Goal: Obtain resource: Download file/media

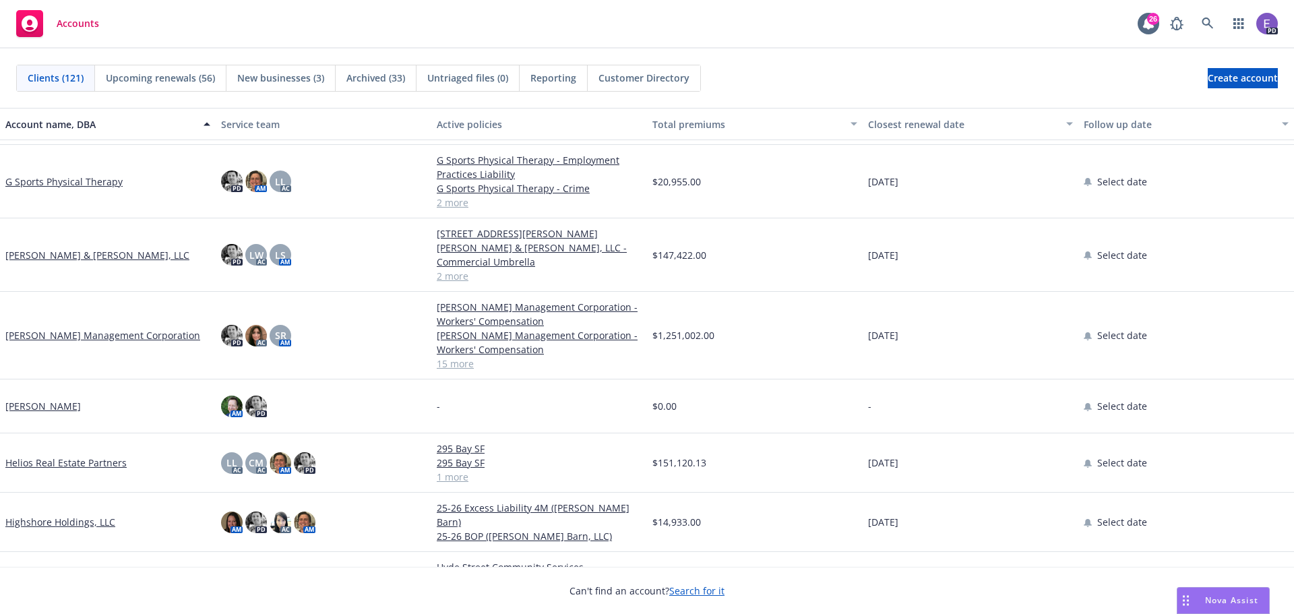
scroll to position [2157, 0]
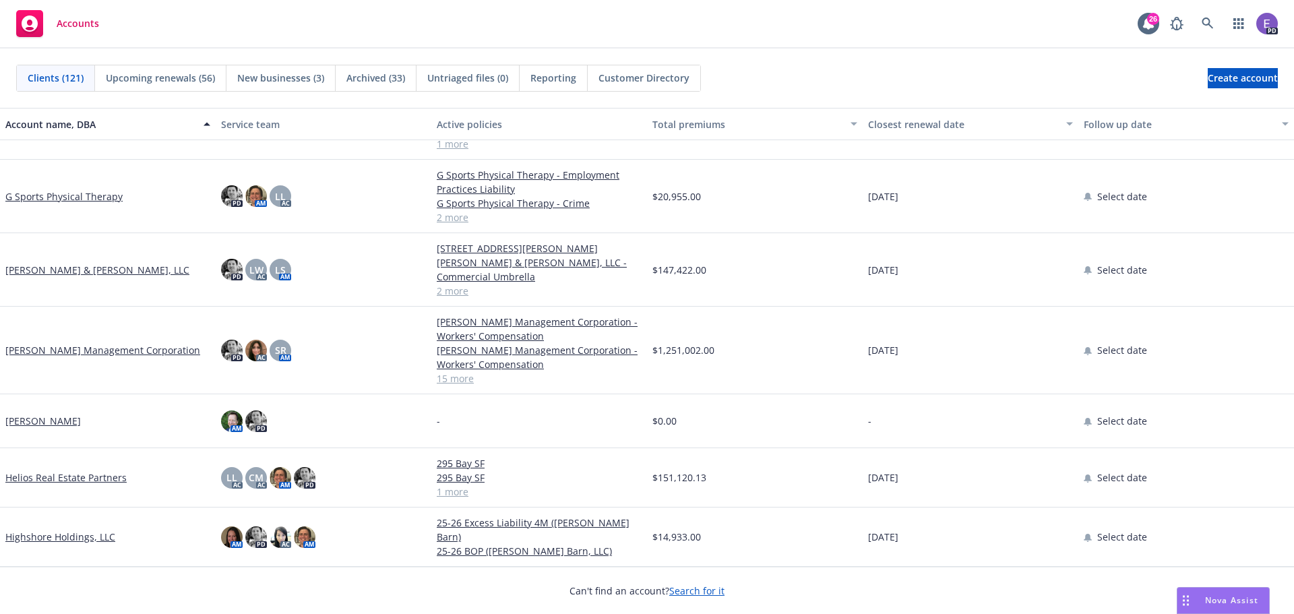
click at [64, 349] on link "[PERSON_NAME] Management Corporation" at bounding box center [102, 350] width 195 height 14
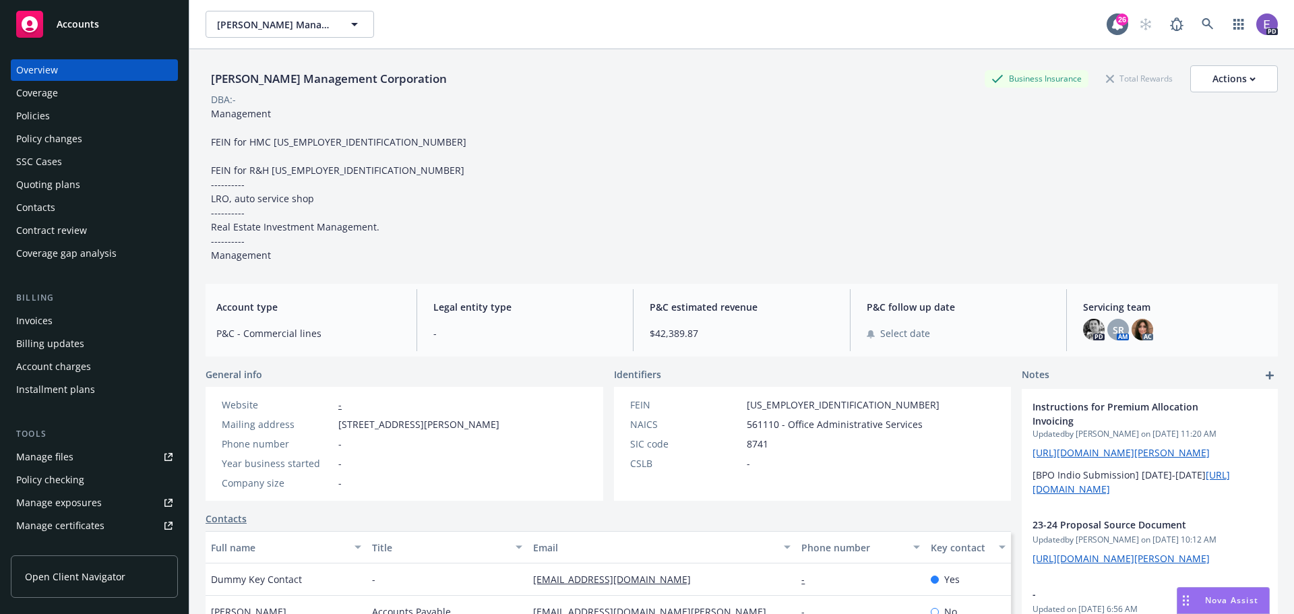
click at [36, 110] on div "Policies" at bounding box center [33, 116] width 34 height 22
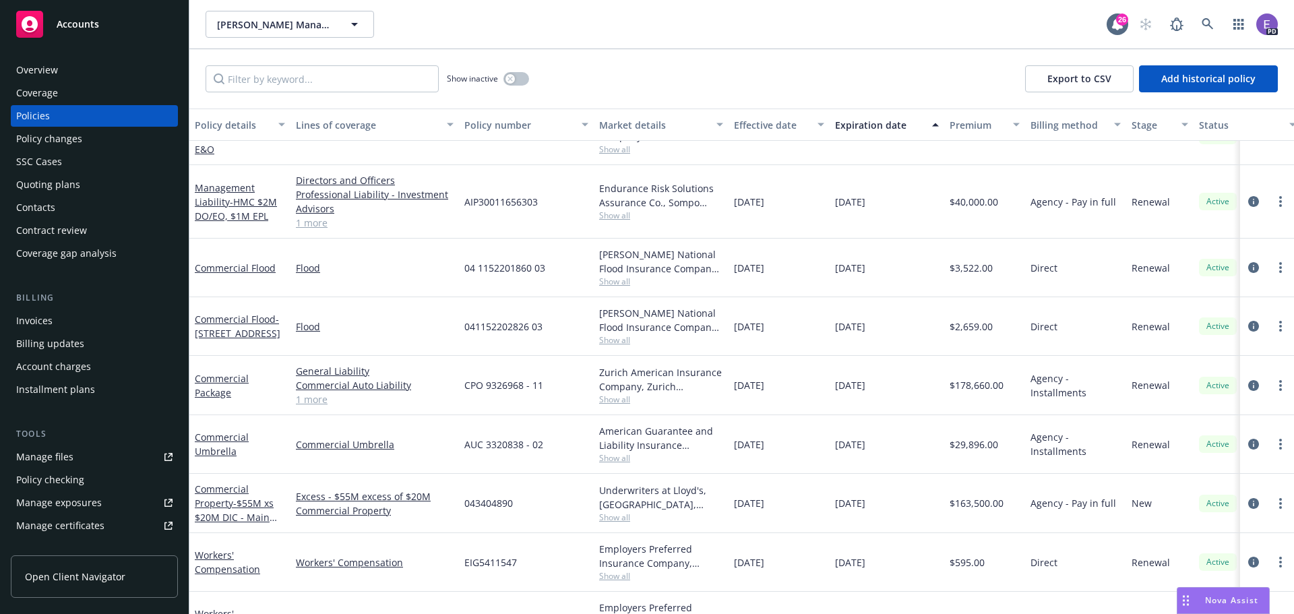
scroll to position [514, 0]
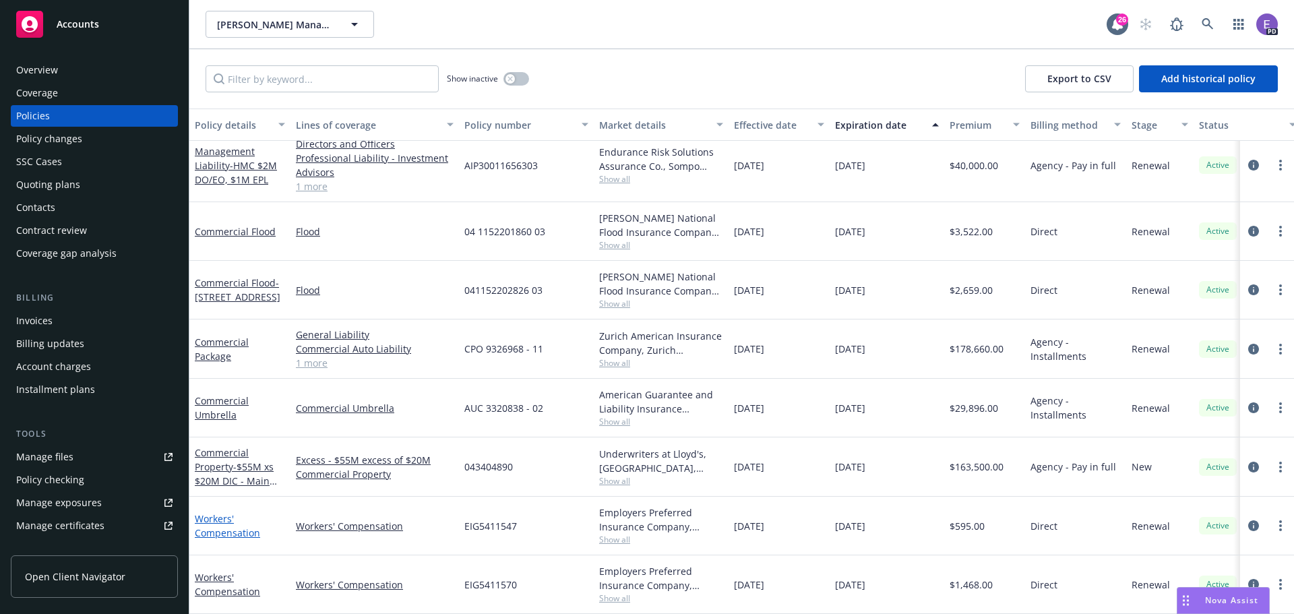
click at [220, 523] on link "Workers' Compensation" at bounding box center [227, 525] width 65 height 27
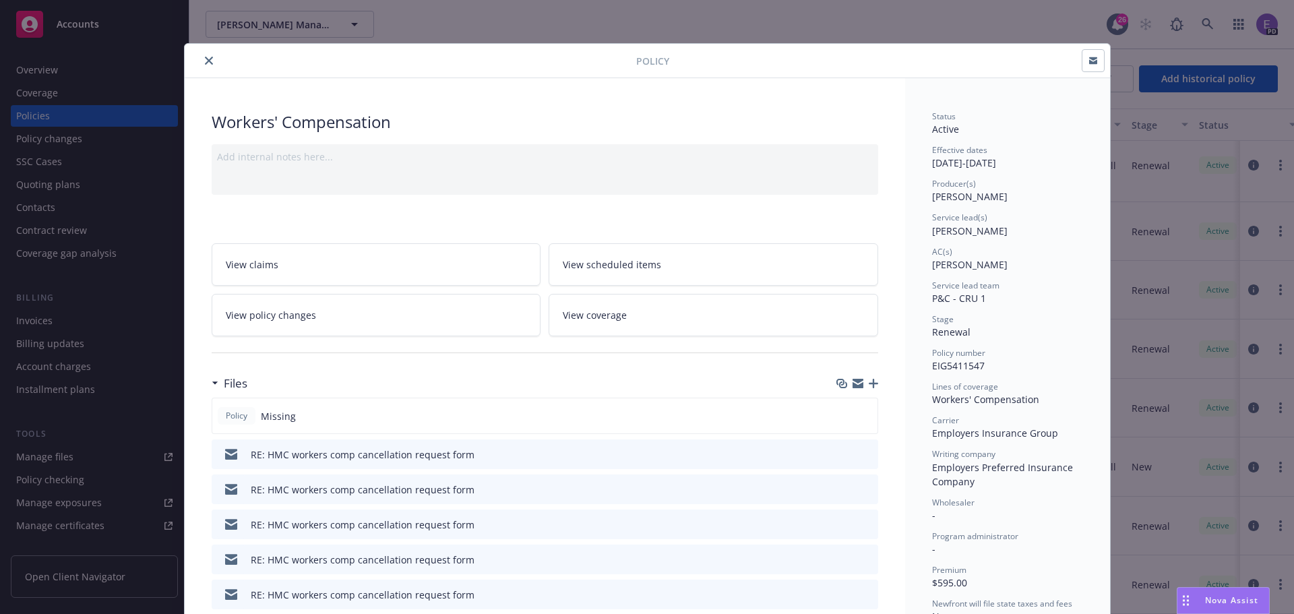
click at [839, 456] on icon "download file" at bounding box center [843, 453] width 11 height 11
click at [863, 452] on icon "preview file" at bounding box center [866, 453] width 12 height 9
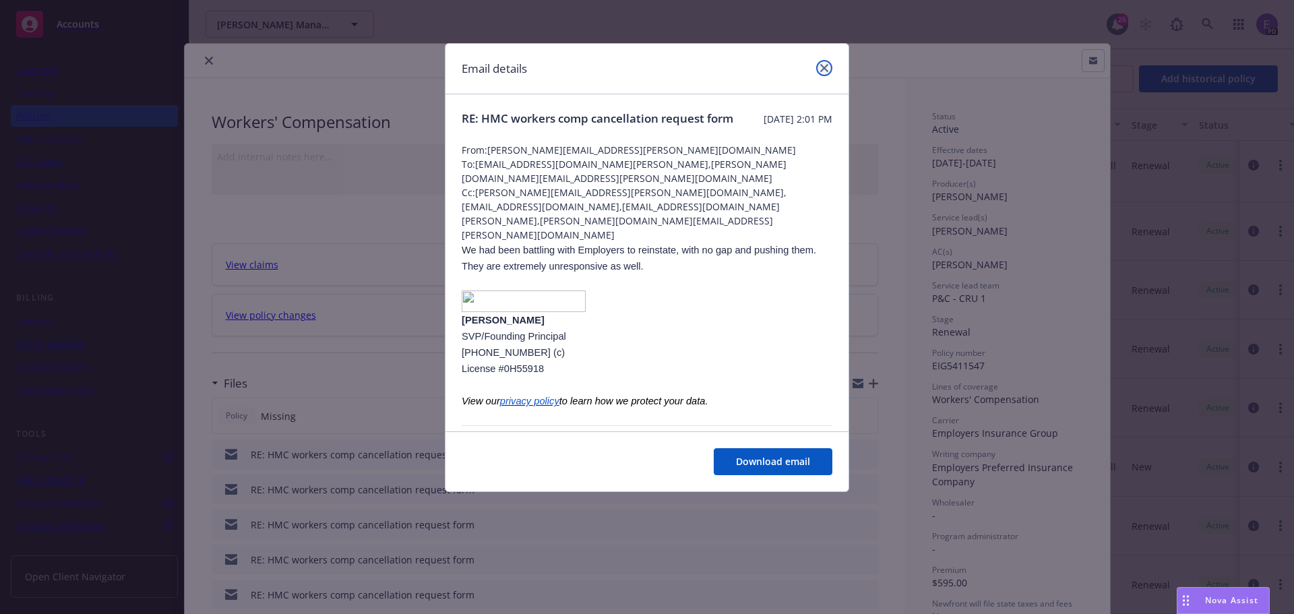
click at [825, 69] on icon "close" at bounding box center [825, 68] width 8 height 8
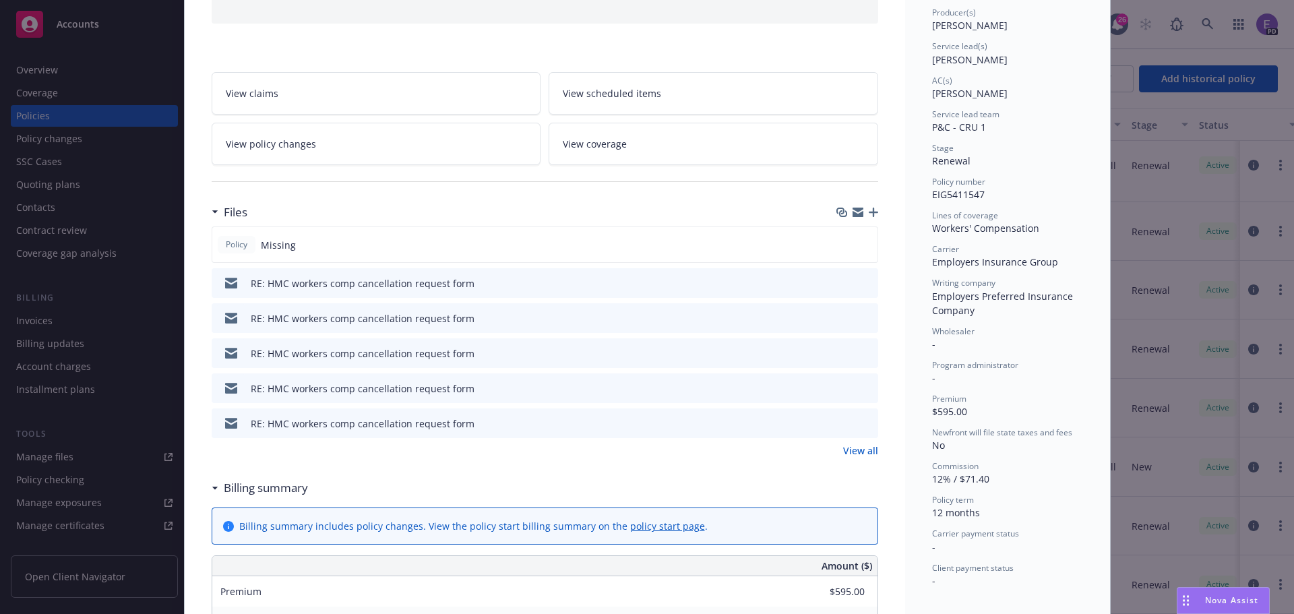
scroll to position [202, 0]
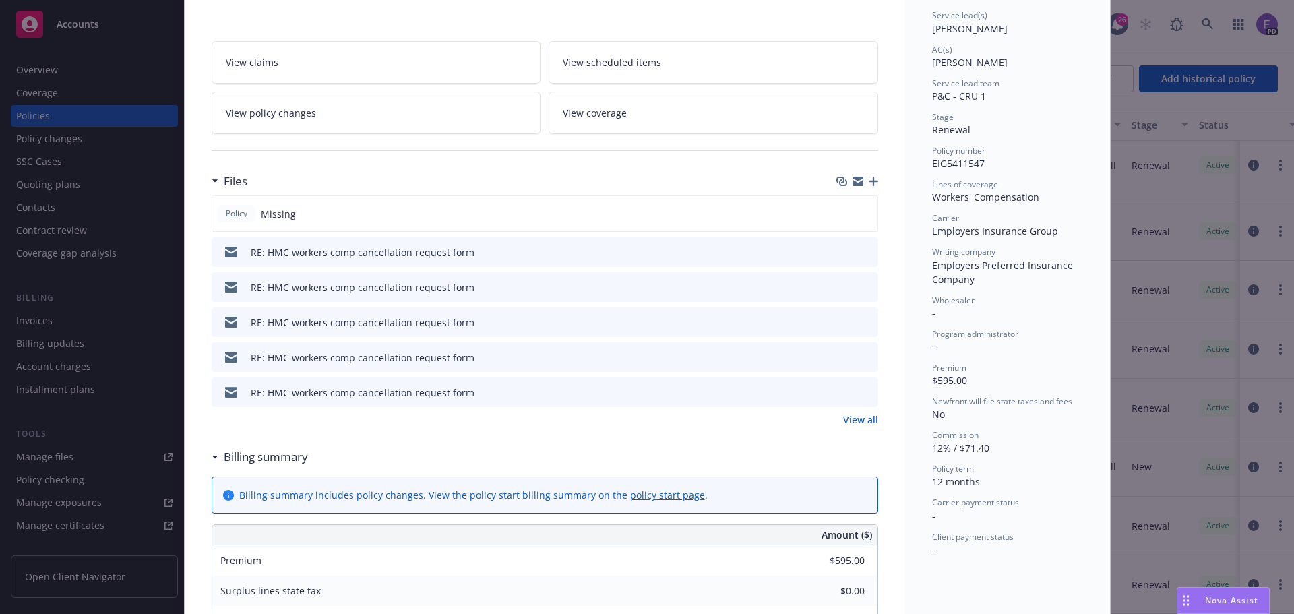
click at [857, 420] on link "View all" at bounding box center [860, 420] width 35 height 14
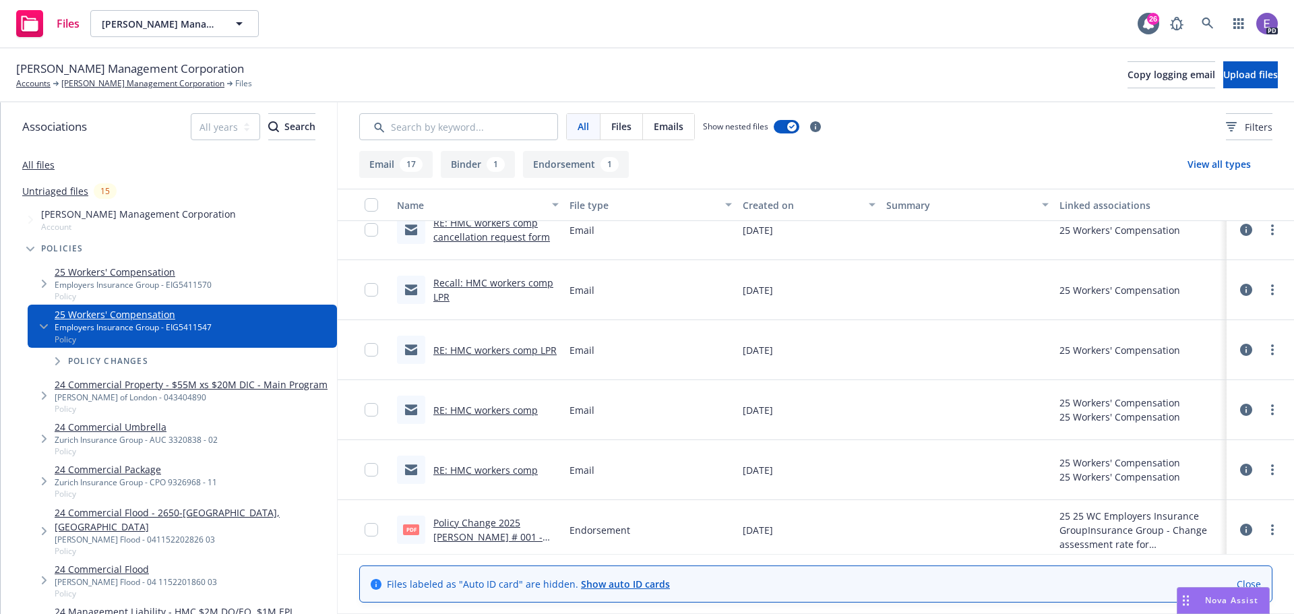
scroll to position [742, 0]
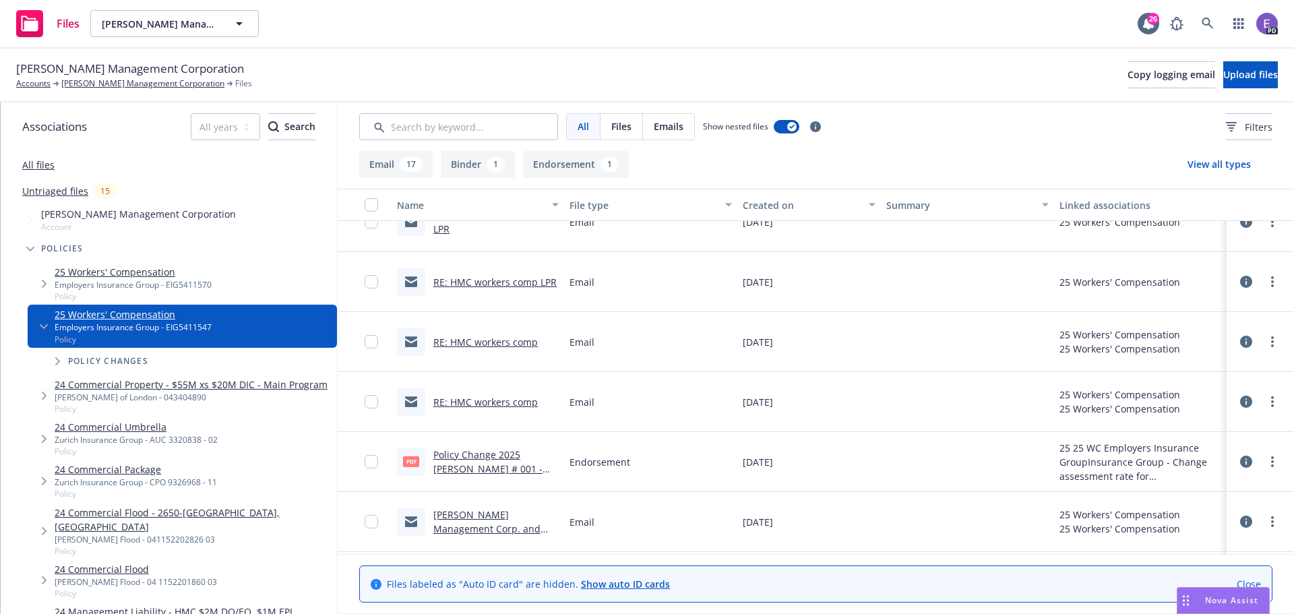
click at [518, 466] on link "Policy Change 2025 [PERSON_NAME] # 001 - Change assessment rate for [GEOGRAPHIC…" at bounding box center [496, 475] width 125 height 55
click at [476, 401] on link "RE: HMC workers comp" at bounding box center [486, 402] width 105 height 13
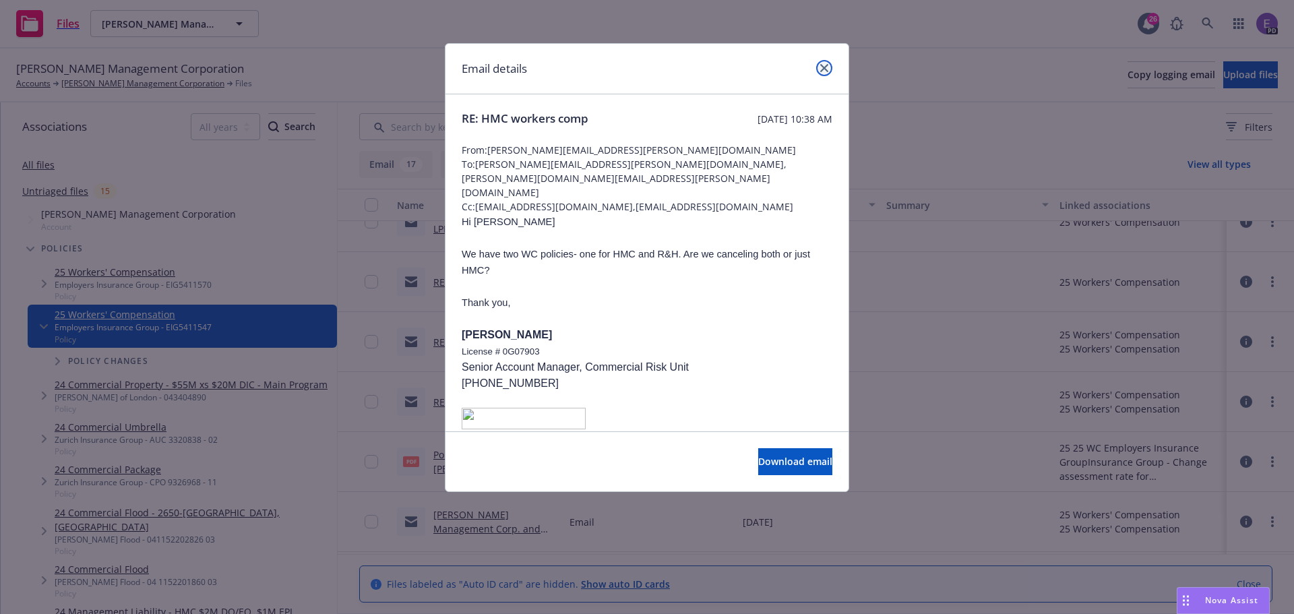
click at [821, 65] on icon "close" at bounding box center [825, 68] width 8 height 8
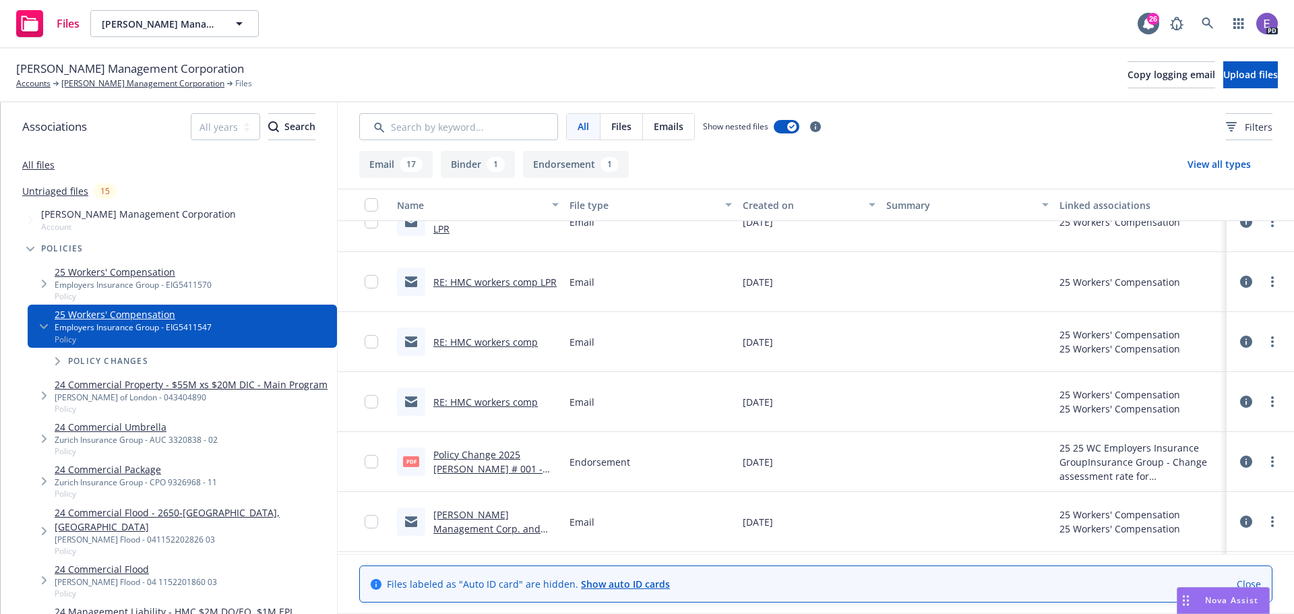
click at [535, 284] on link "RE: HMC workers comp LPR" at bounding box center [495, 282] width 123 height 13
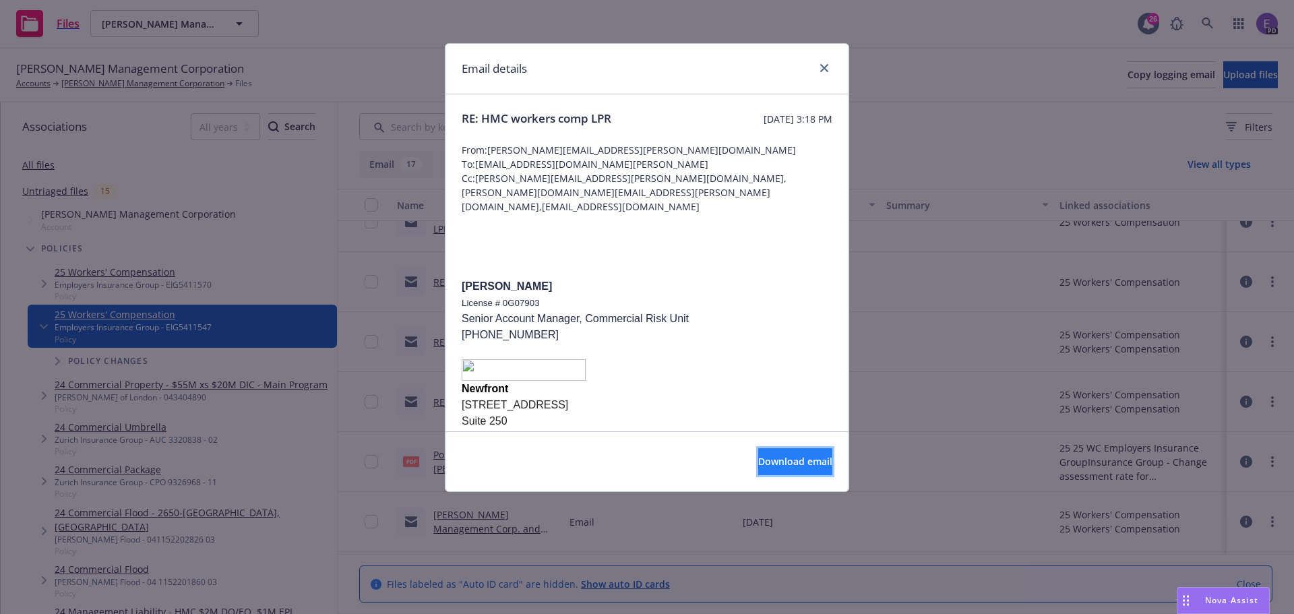
click at [758, 462] on span "Download email" at bounding box center [795, 461] width 74 height 13
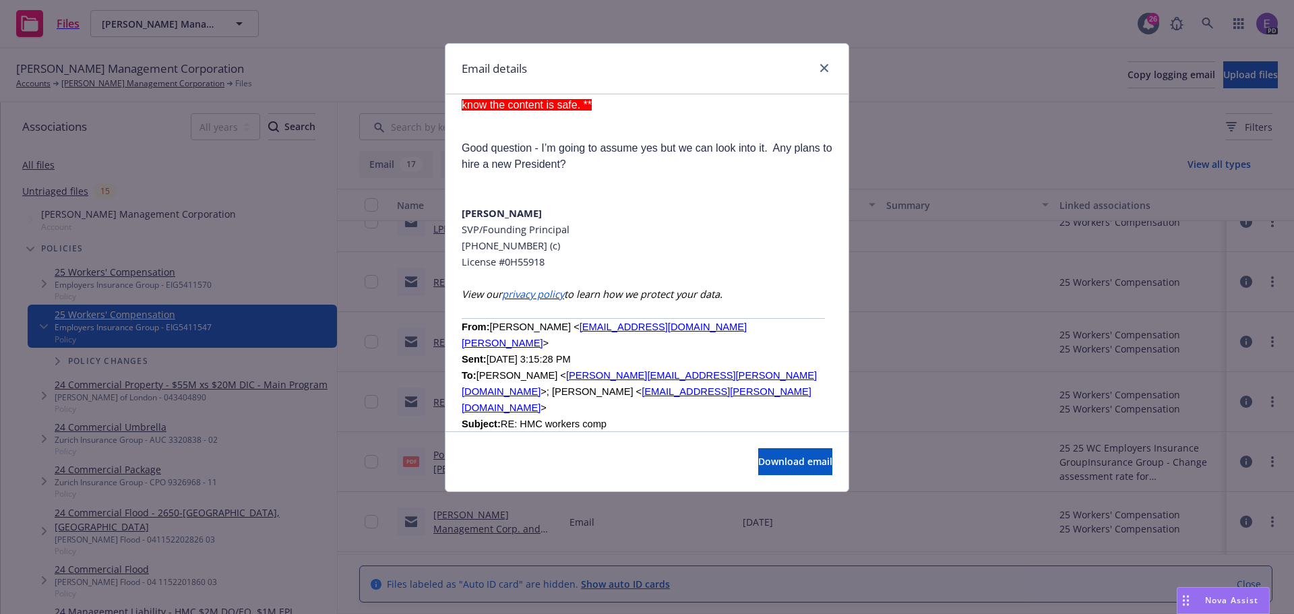
scroll to position [2629, 0]
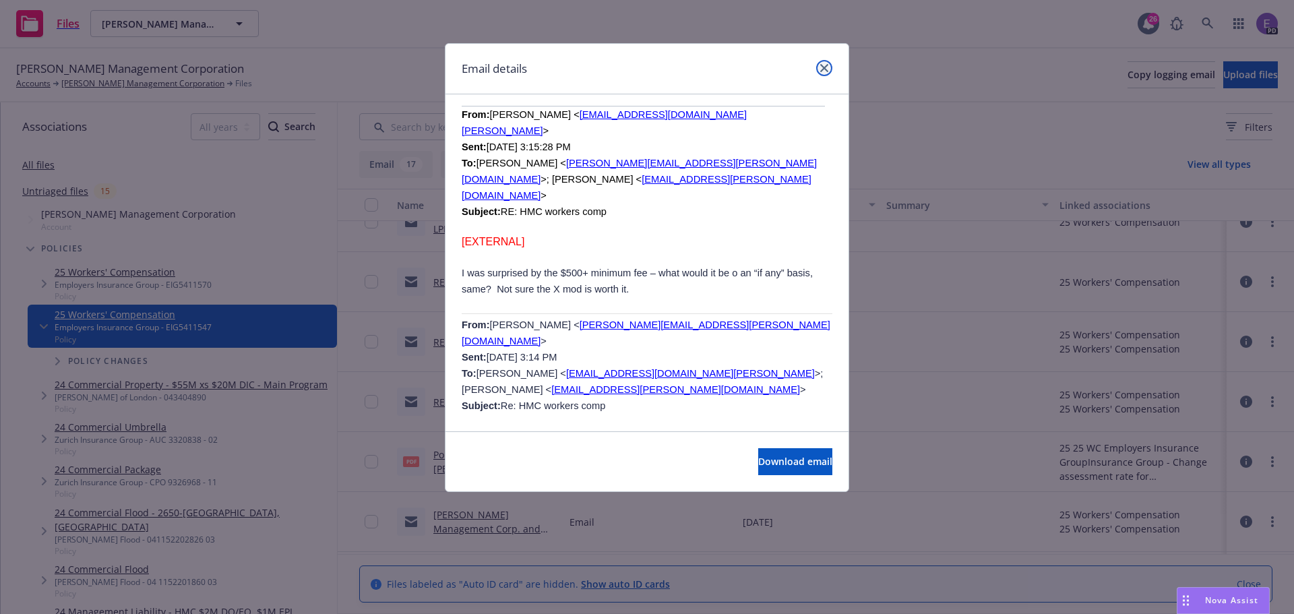
click at [824, 67] on icon "close" at bounding box center [825, 68] width 8 height 8
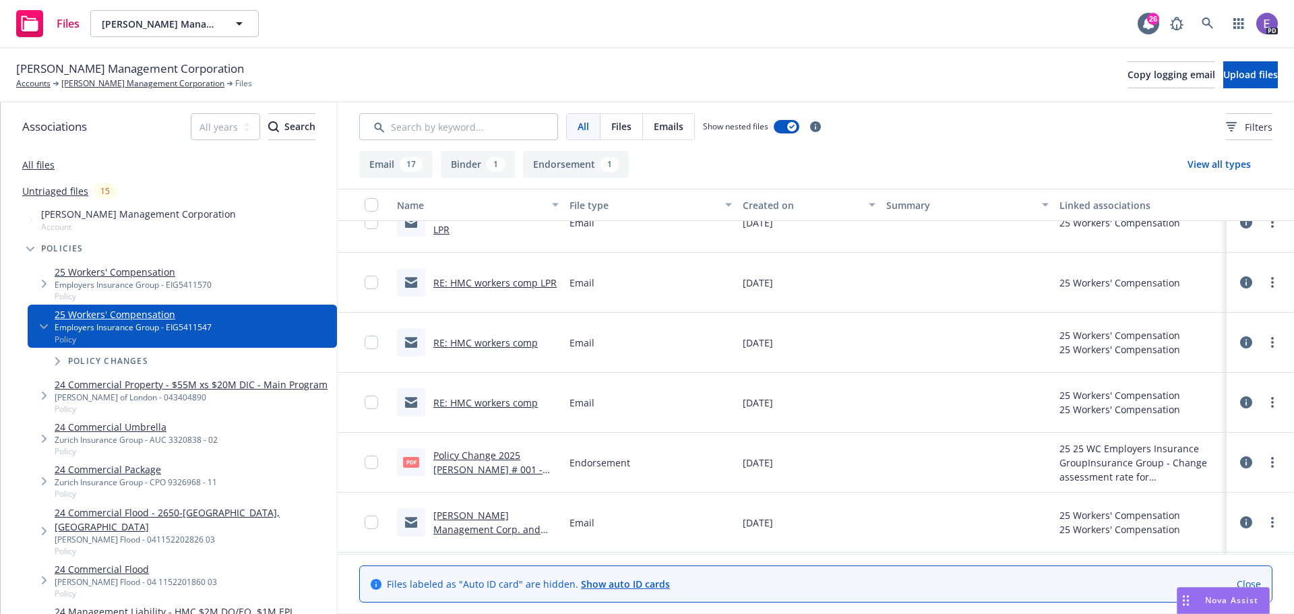
scroll to position [674, 0]
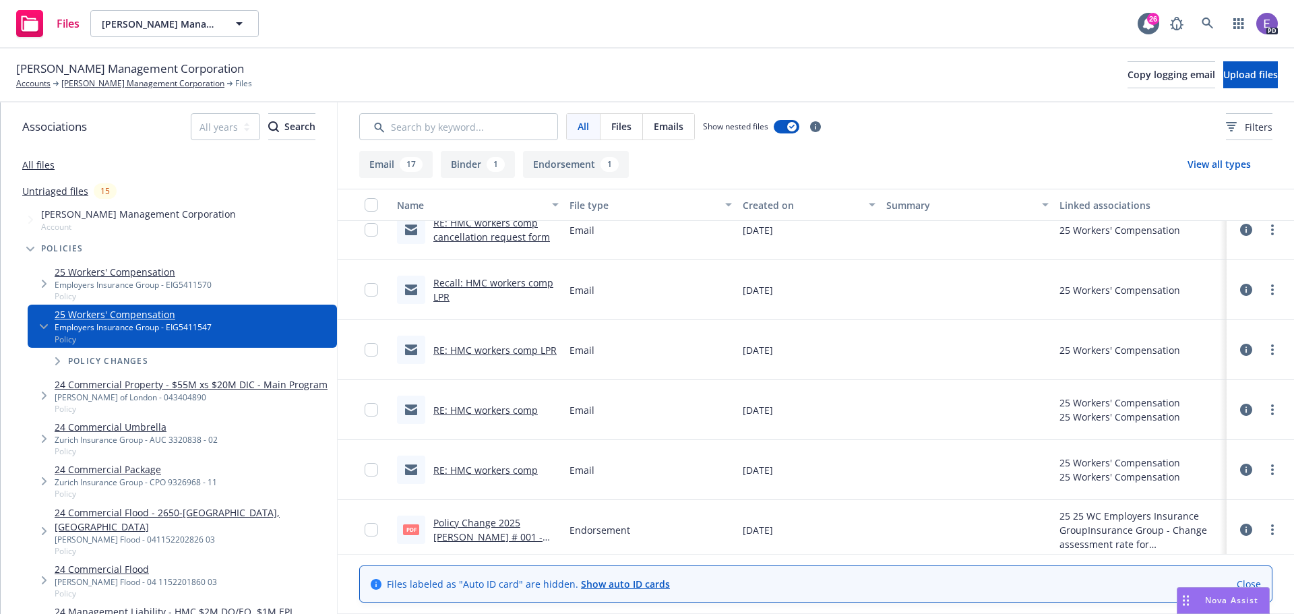
click at [494, 354] on link "RE: HMC workers comp LPR" at bounding box center [495, 350] width 123 height 13
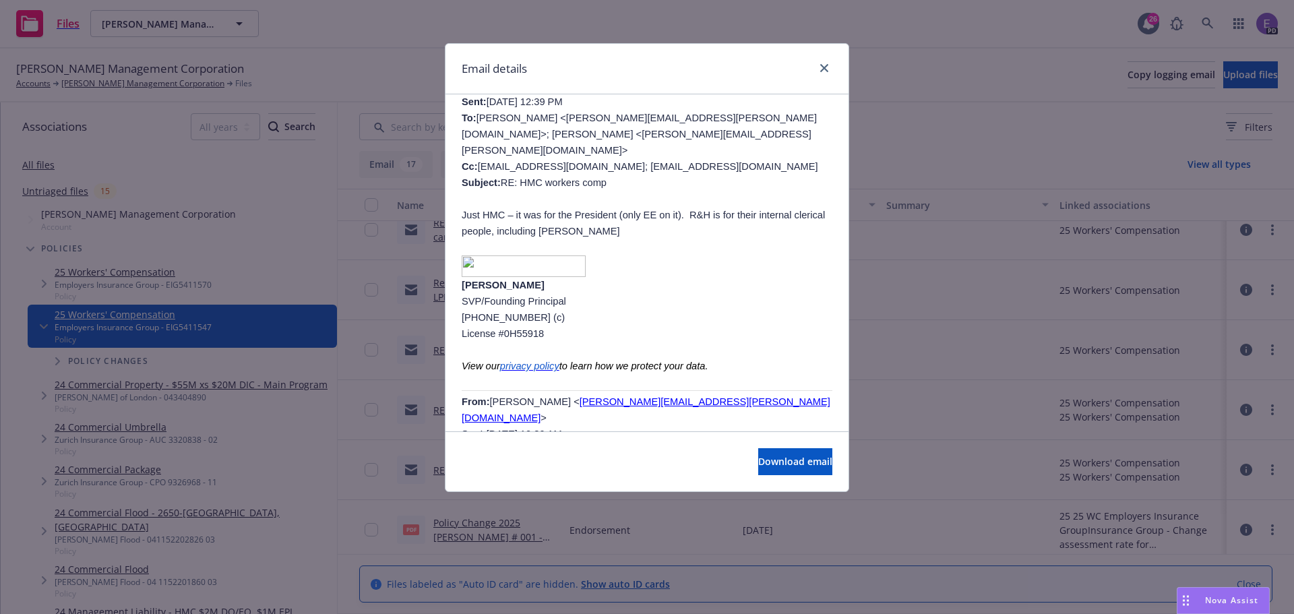
scroll to position [472, 0]
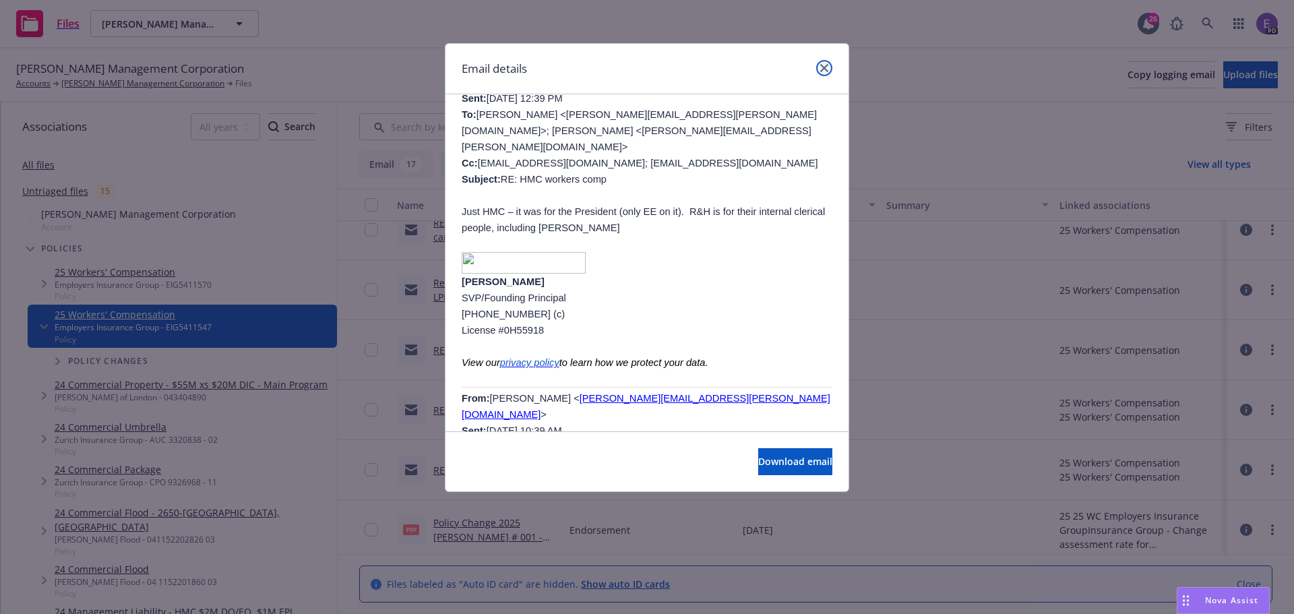
click at [823, 62] on link "close" at bounding box center [824, 68] width 16 height 16
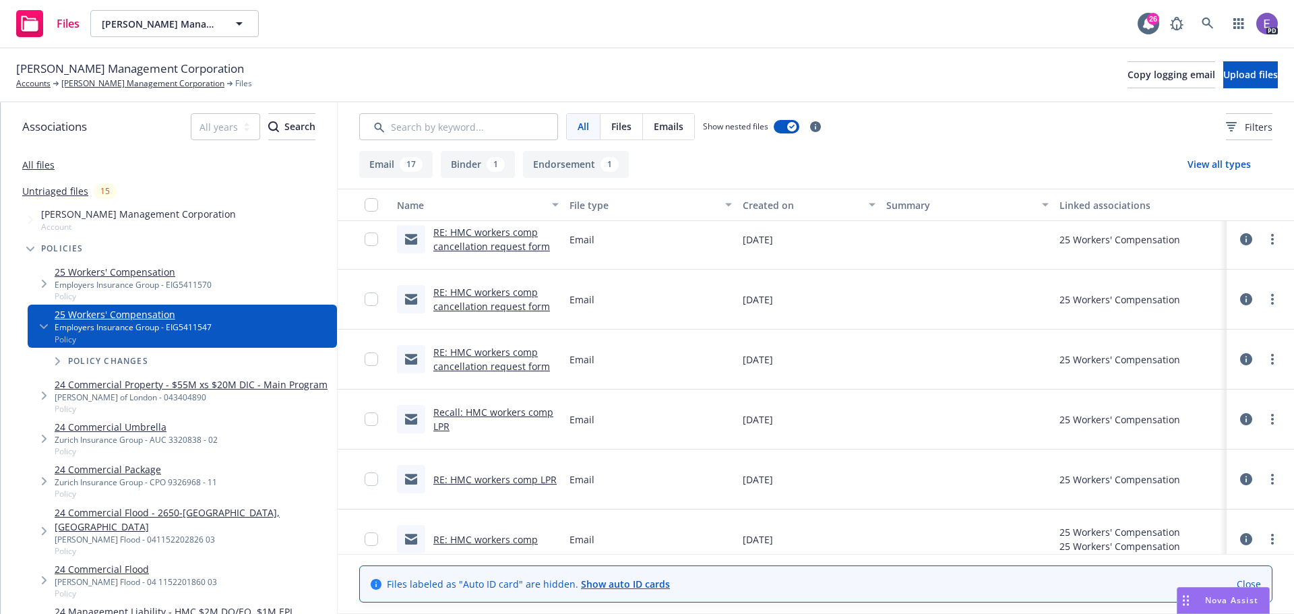
scroll to position [539, 0]
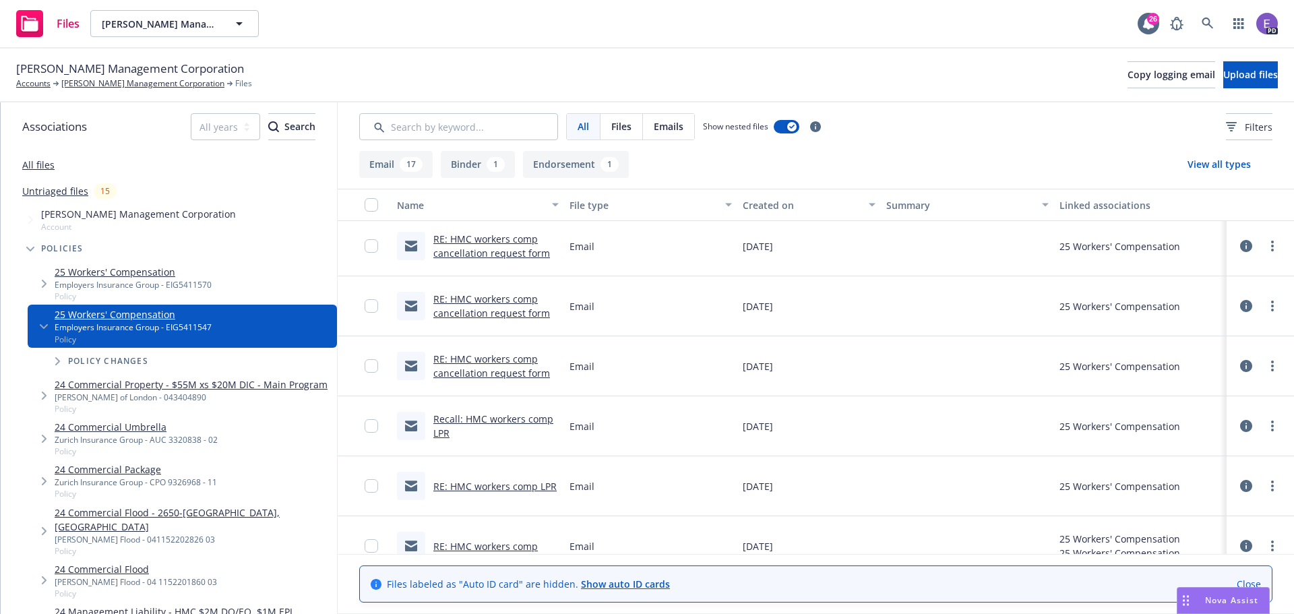
click at [488, 367] on link "RE: HMC workers comp cancellation request form" at bounding box center [492, 366] width 117 height 27
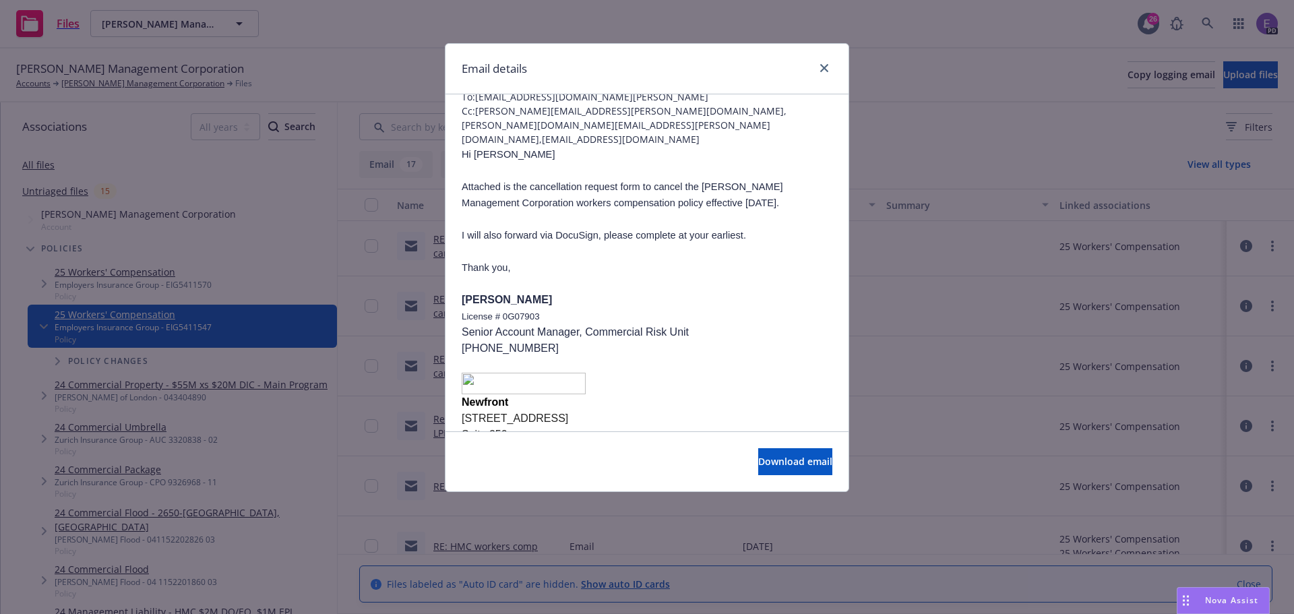
scroll to position [0, 0]
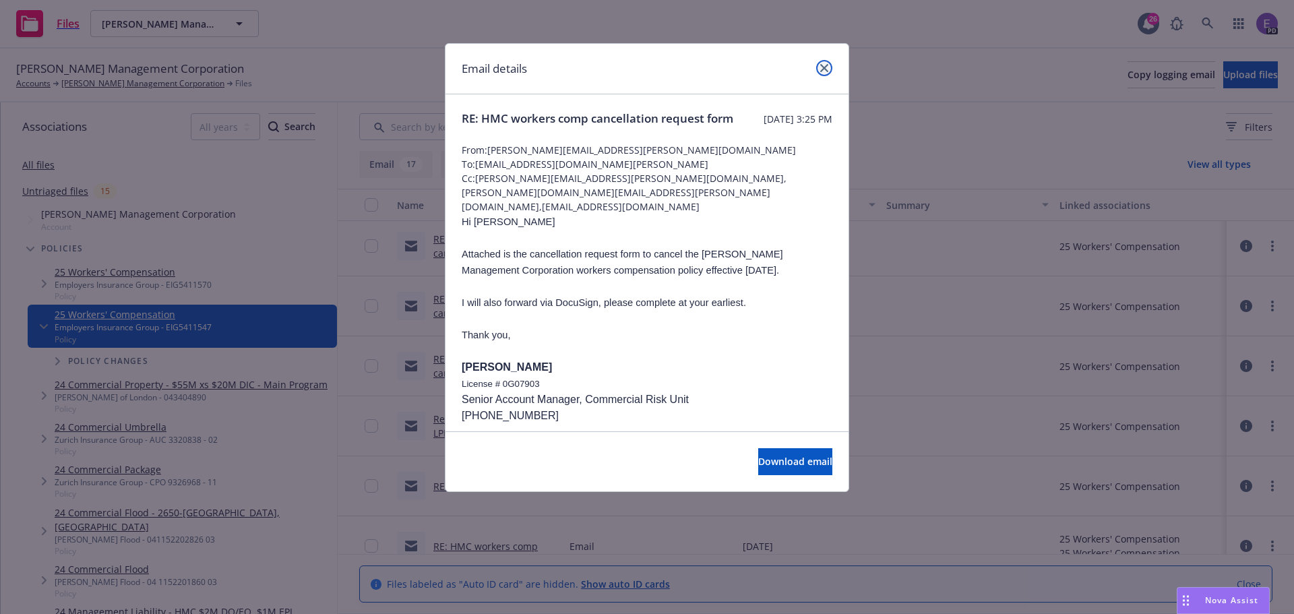
click at [823, 73] on link "close" at bounding box center [824, 68] width 16 height 16
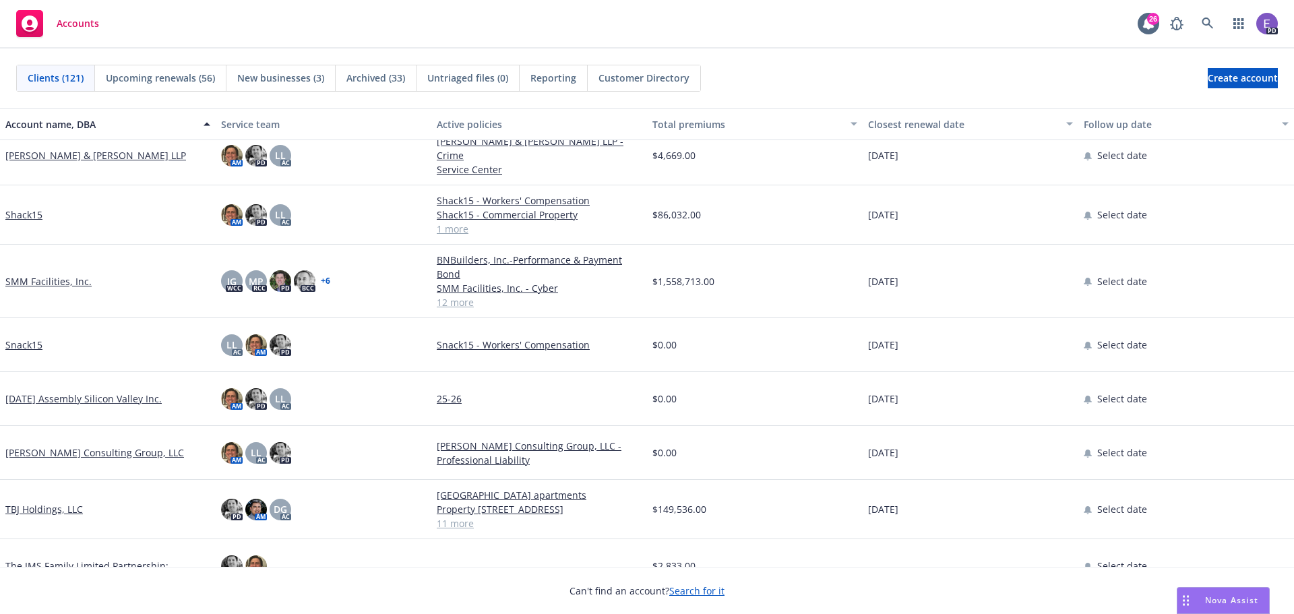
scroll to position [5191, 0]
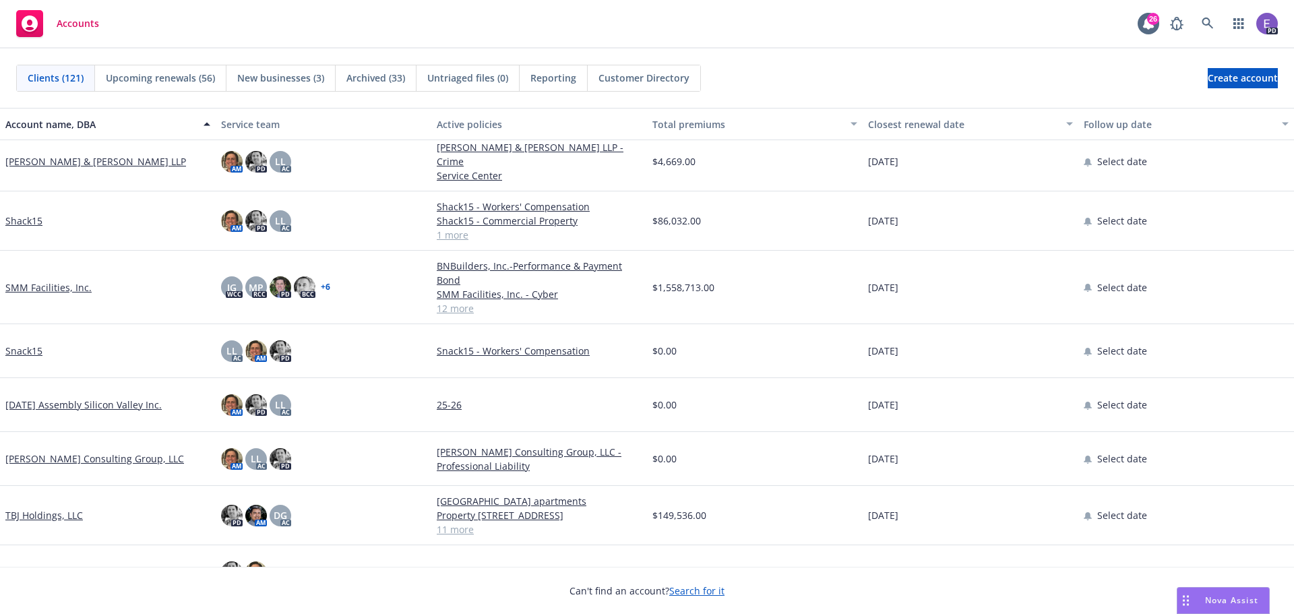
click at [22, 282] on link "SMM Facilities, Inc." at bounding box center [48, 287] width 86 height 14
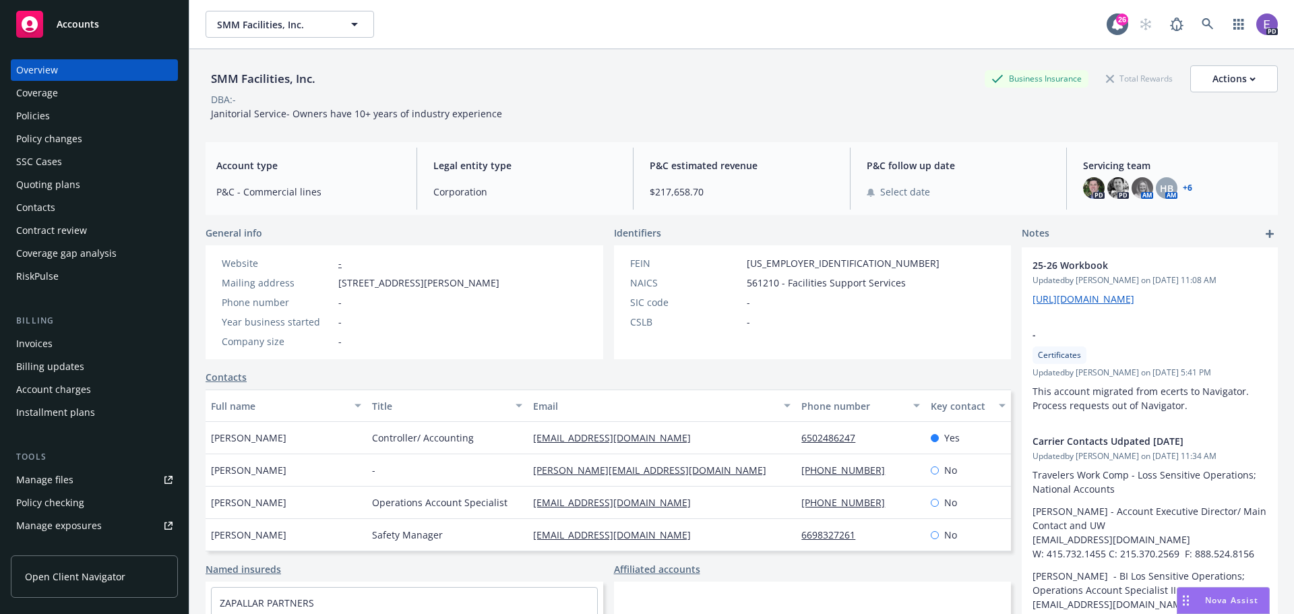
click at [38, 113] on div "Policies" at bounding box center [33, 116] width 34 height 22
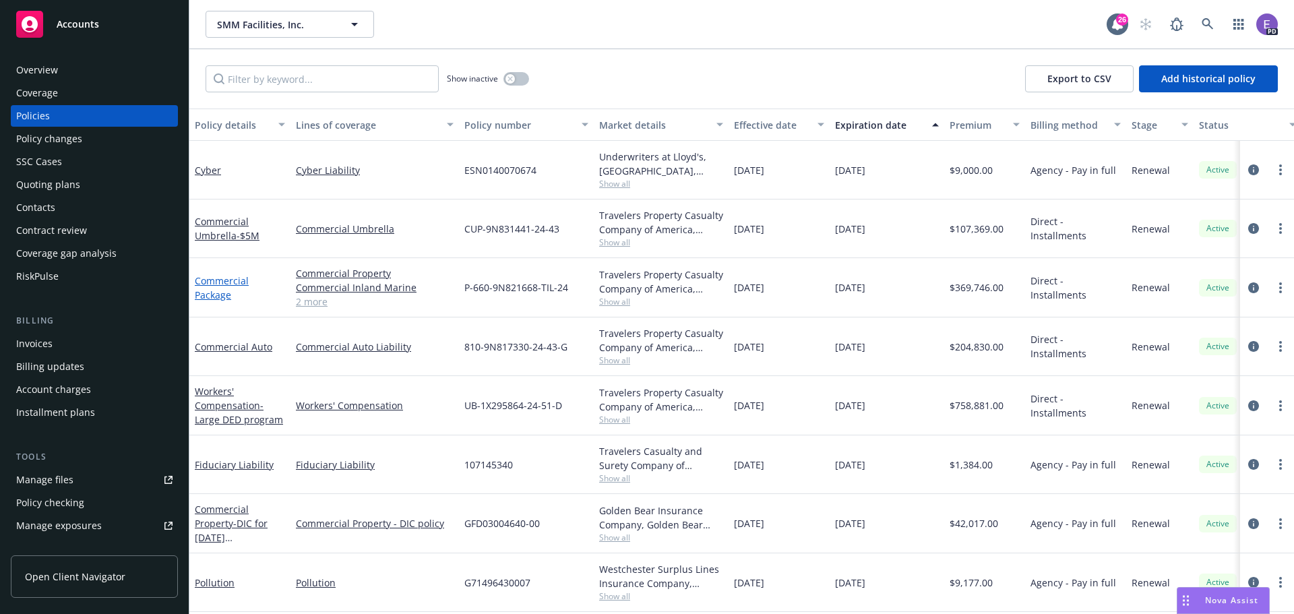
click at [214, 297] on link "Commercial Package" at bounding box center [222, 287] width 54 height 27
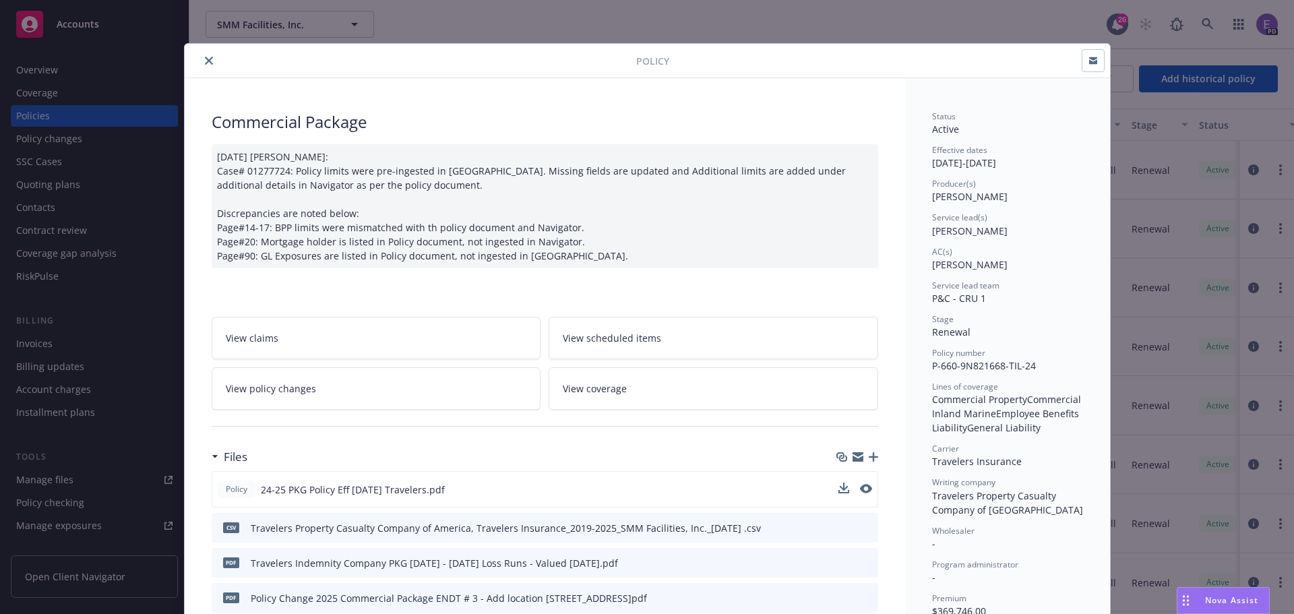
click at [844, 489] on div at bounding box center [856, 490] width 34 height 14
click at [841, 490] on icon "download file" at bounding box center [842, 488] width 11 height 11
click at [205, 62] on icon "close" at bounding box center [209, 61] width 8 height 8
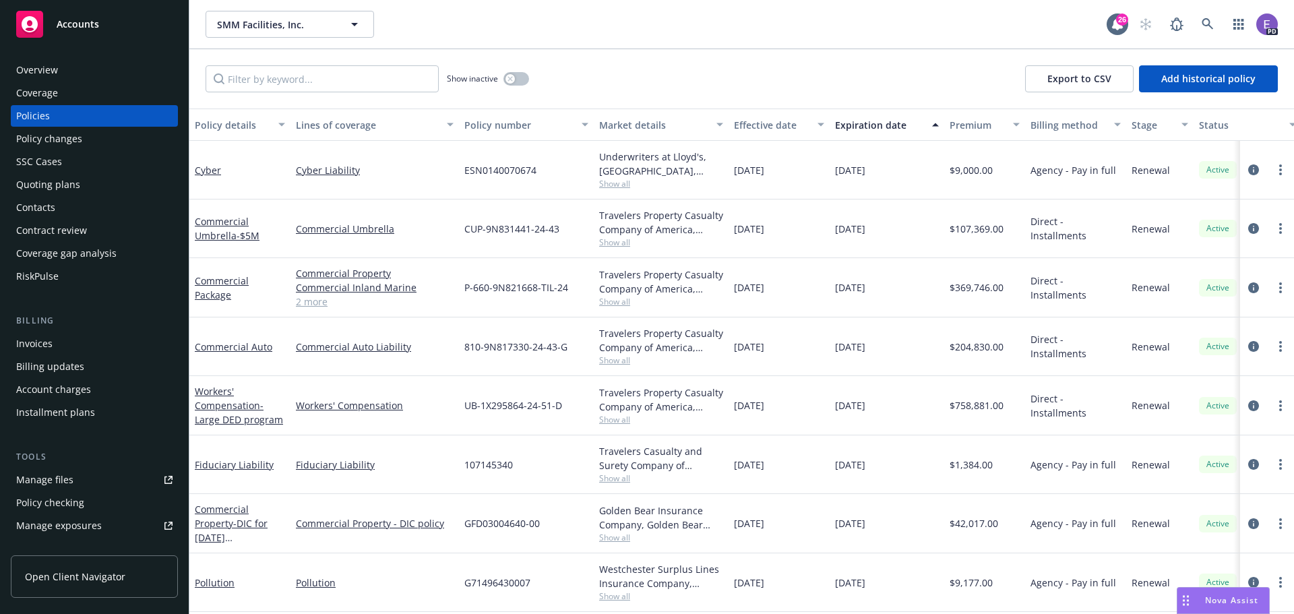
click at [85, 23] on span "Accounts" at bounding box center [78, 24] width 42 height 11
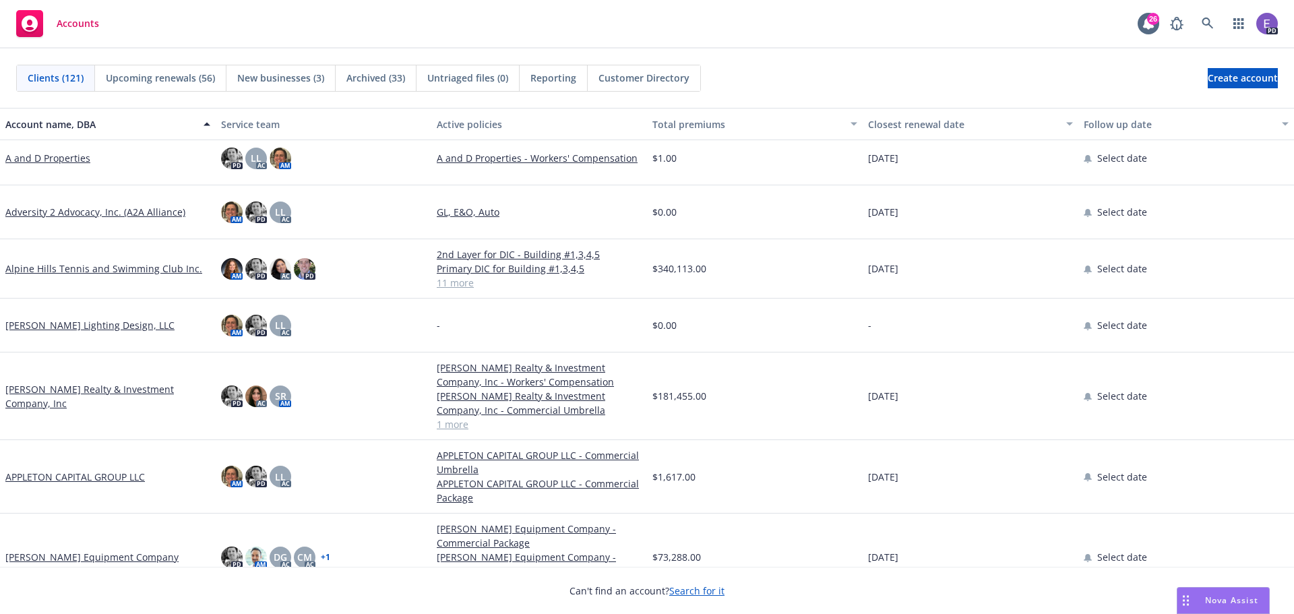
scroll to position [202, 0]
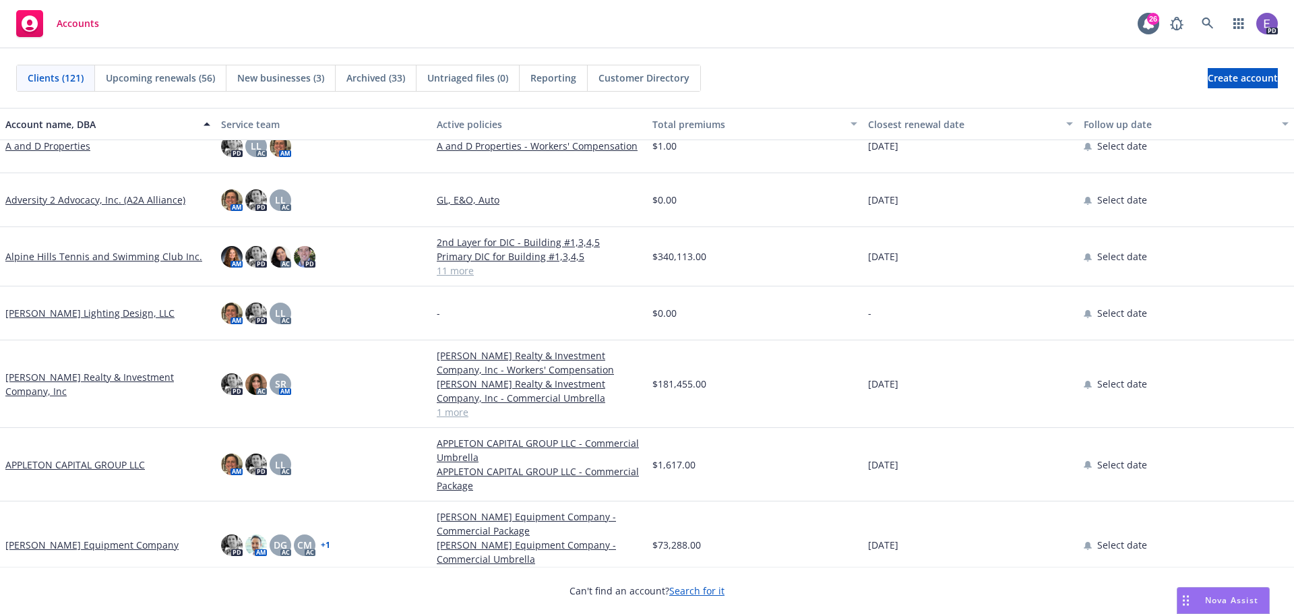
click at [44, 370] on link "Ansil Realty & Investment Company, Inc" at bounding box center [107, 384] width 205 height 28
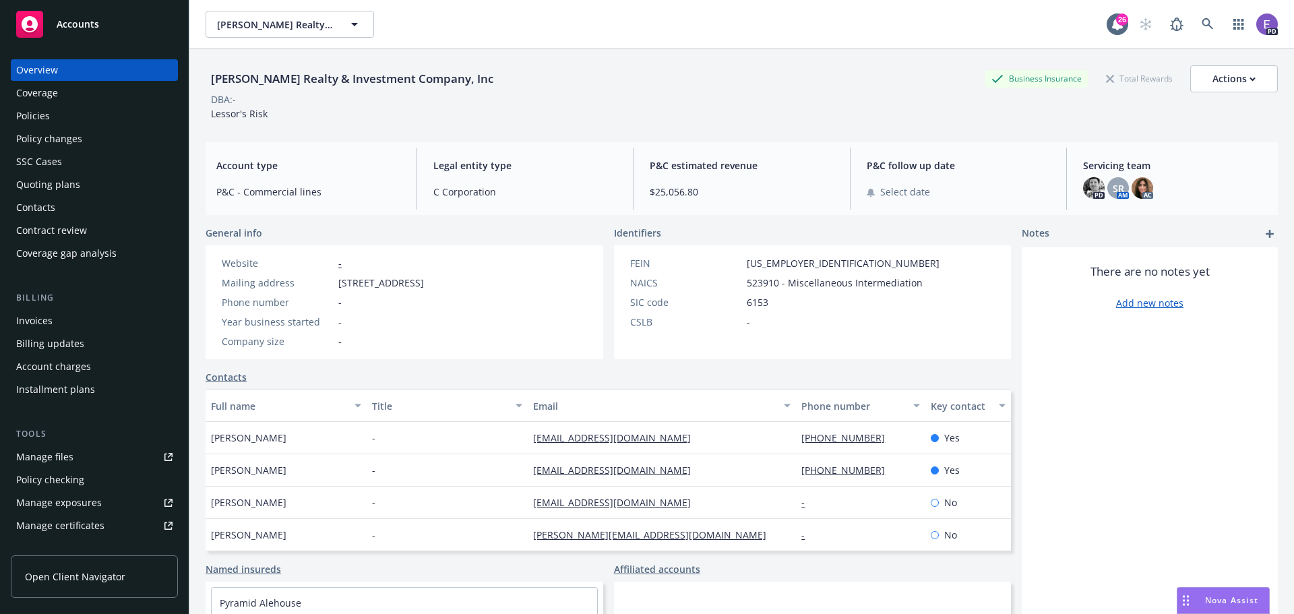
click at [44, 112] on div "Policies" at bounding box center [33, 116] width 34 height 22
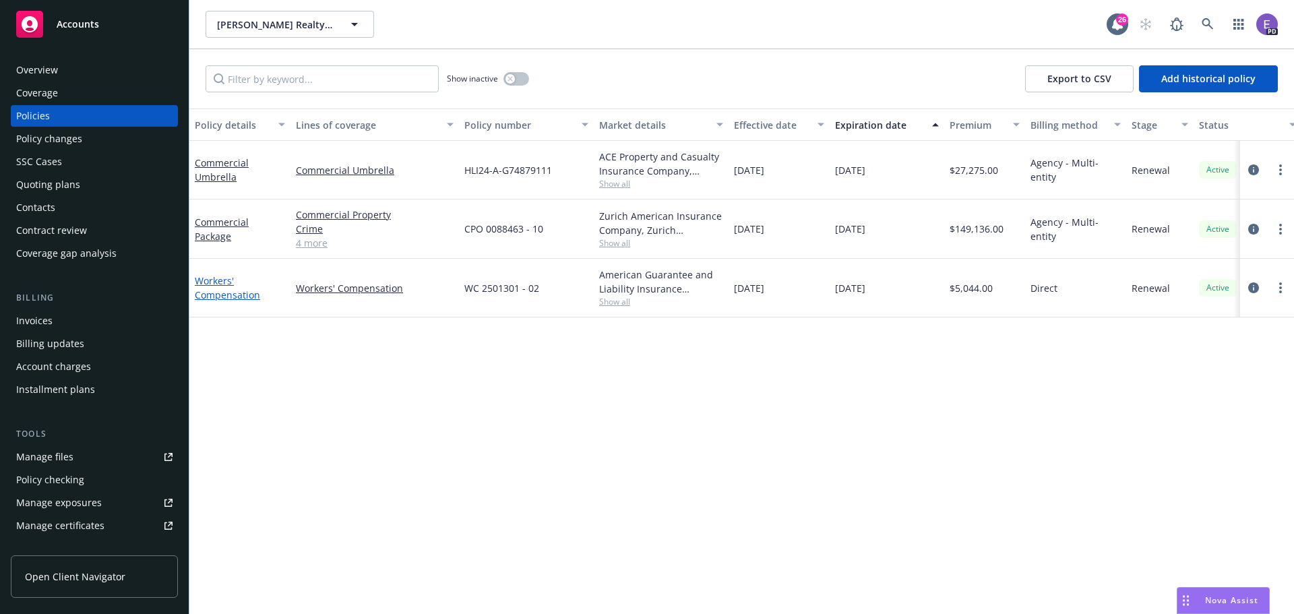
click at [225, 291] on link "Workers' Compensation" at bounding box center [227, 287] width 65 height 27
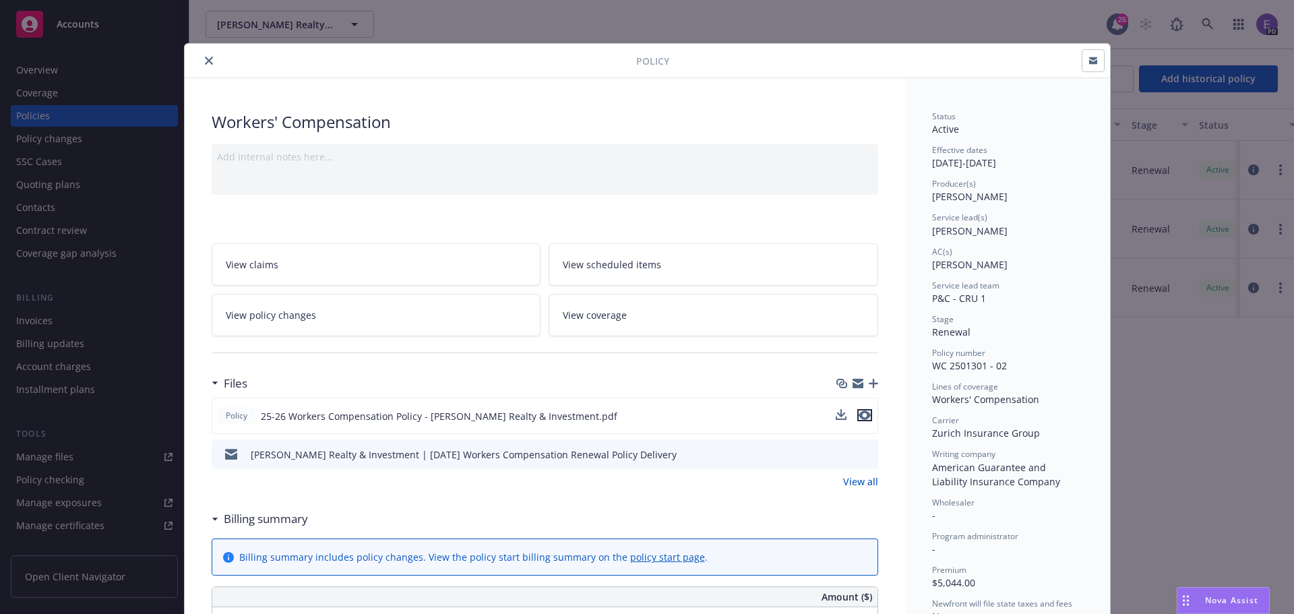
click at [859, 417] on icon "preview file" at bounding box center [865, 415] width 12 height 9
click at [837, 415] on icon "download file" at bounding box center [842, 415] width 11 height 11
click at [861, 454] on icon "preview file" at bounding box center [867, 453] width 12 height 9
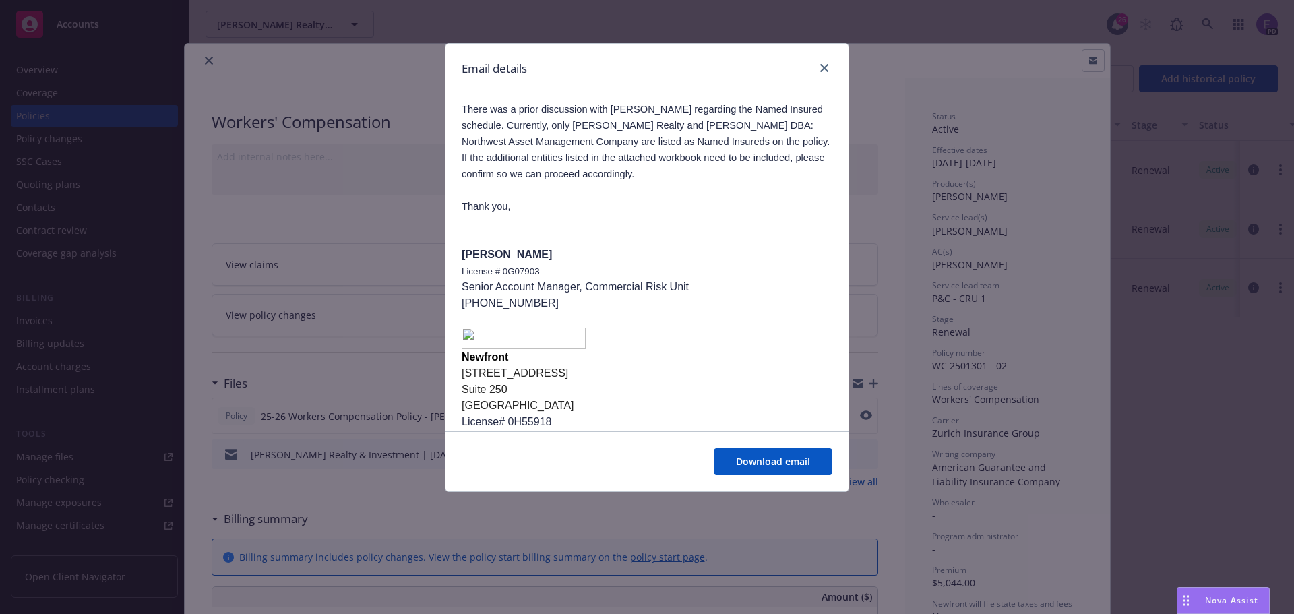
scroll to position [202, 0]
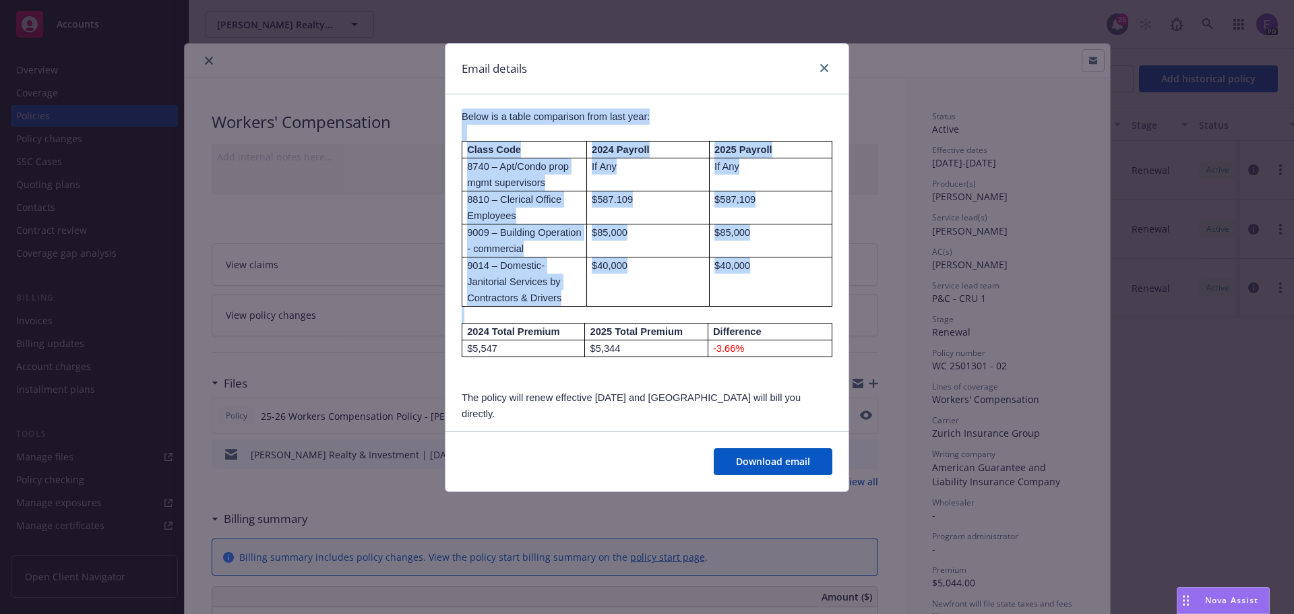
drag, startPoint x: 829, startPoint y: 353, endPoint x: 458, endPoint y: 113, distance: 442.3
click at [458, 113] on div "Ansil Realty & Investment | 8/1/2025 Workers Compensation Renewal Policy Delive…" at bounding box center [647, 370] width 403 height 956
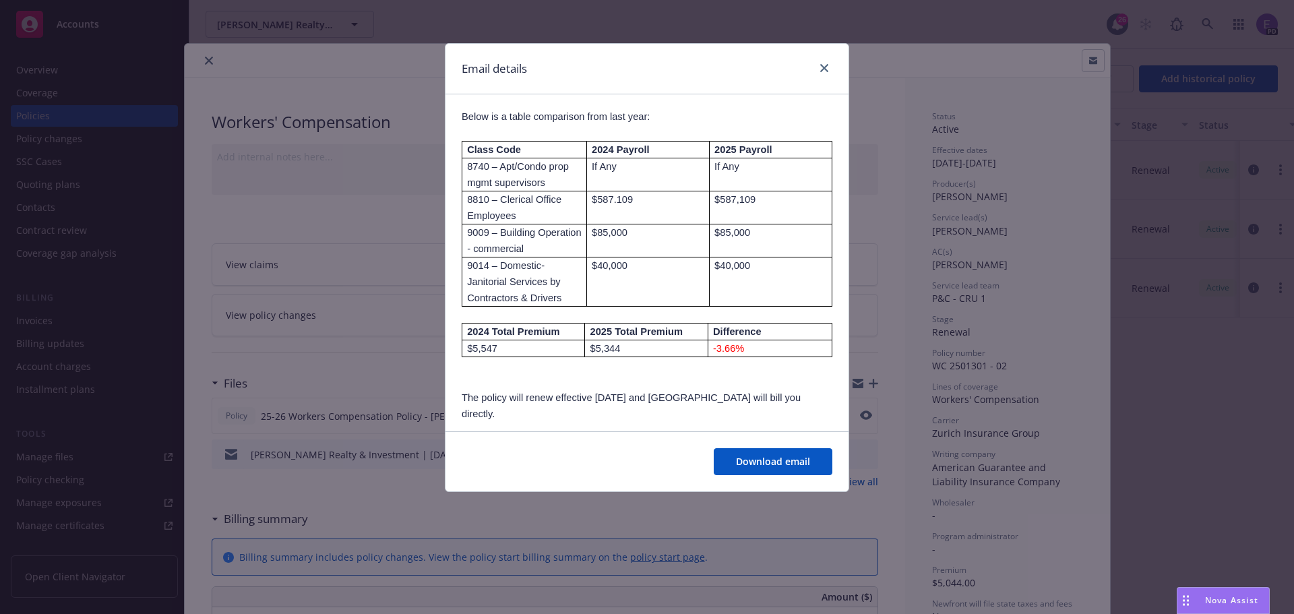
click at [833, 68] on div "Email details" at bounding box center [647, 69] width 403 height 51
click at [828, 68] on icon "close" at bounding box center [825, 68] width 8 height 8
